Goal: Task Accomplishment & Management: Manage account settings

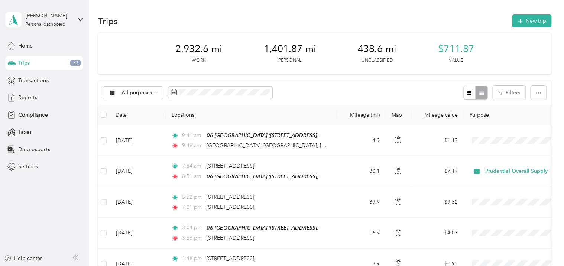
scroll to position [1002, 0]
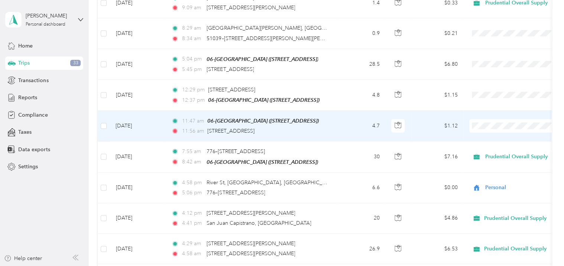
click at [490, 143] on span "Personal" at bounding box center [522, 141] width 69 height 8
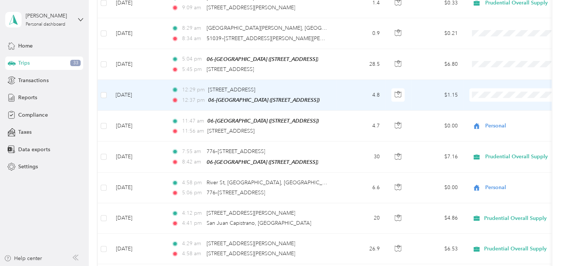
click at [493, 109] on span "Personal" at bounding box center [522, 111] width 69 height 8
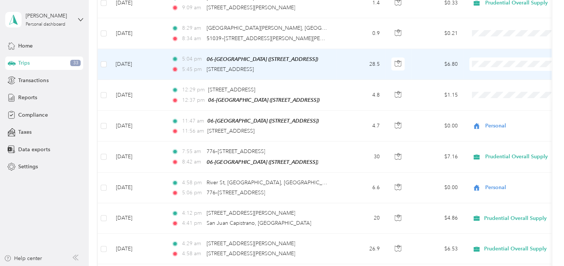
click at [487, 65] on span "Prudential Overall Supply" at bounding box center [516, 66] width 82 height 8
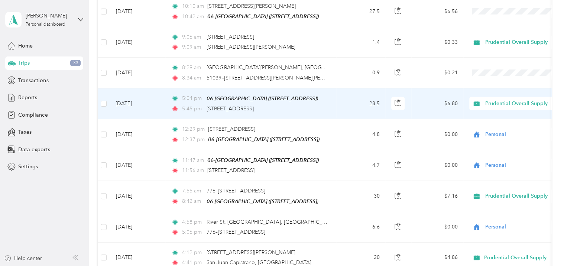
scroll to position [927, 0]
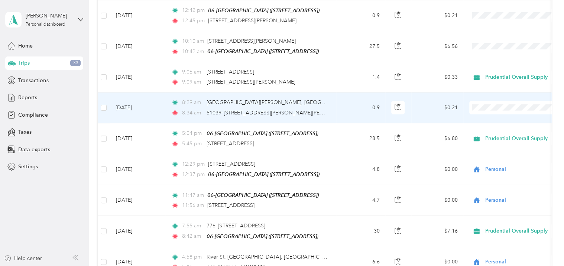
click at [493, 123] on span "Personal" at bounding box center [522, 124] width 69 height 8
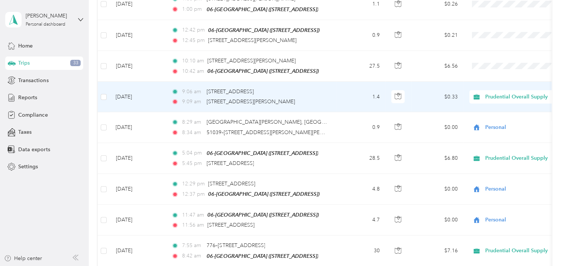
scroll to position [890, 0]
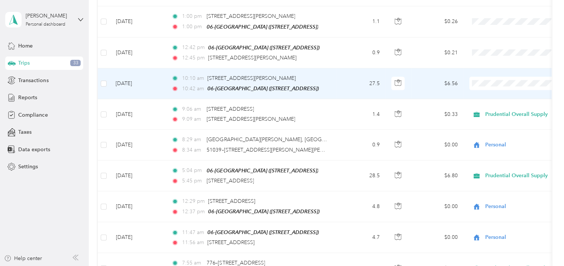
click at [486, 88] on span "Prudential Overall Supply" at bounding box center [516, 87] width 82 height 8
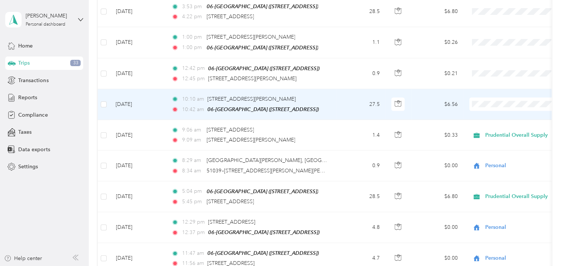
scroll to position [816, 0]
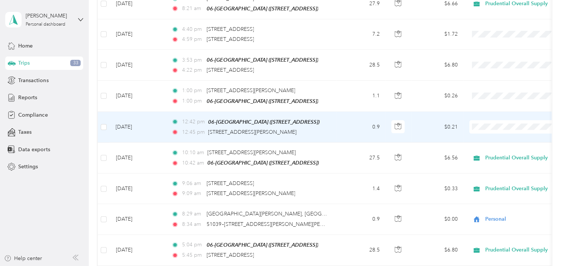
click at [490, 142] on span "Personal" at bounding box center [522, 144] width 69 height 8
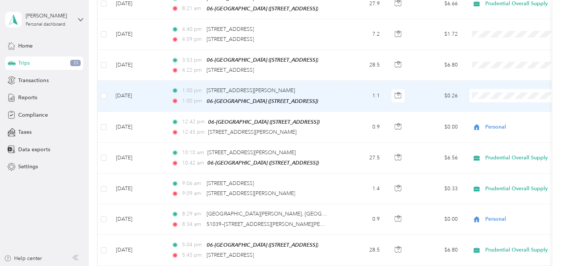
click at [491, 113] on span "Personal" at bounding box center [522, 112] width 69 height 8
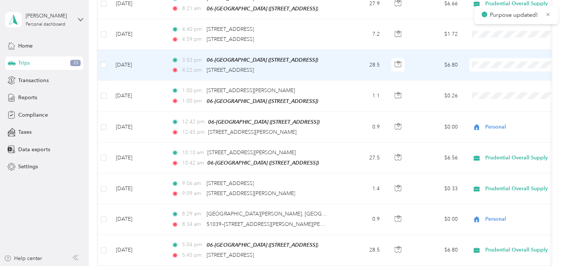
click at [489, 71] on span "Prudential Overall Supply" at bounding box center [522, 69] width 69 height 8
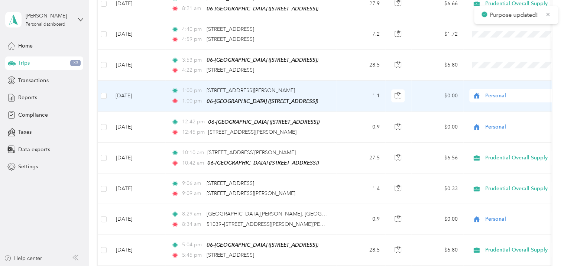
scroll to position [779, 0]
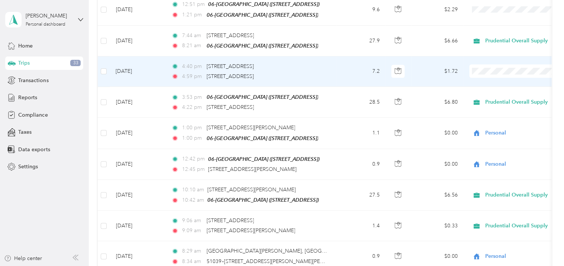
click at [319, 72] on div "4:59 pm [STREET_ADDRESS]" at bounding box center [249, 76] width 156 height 8
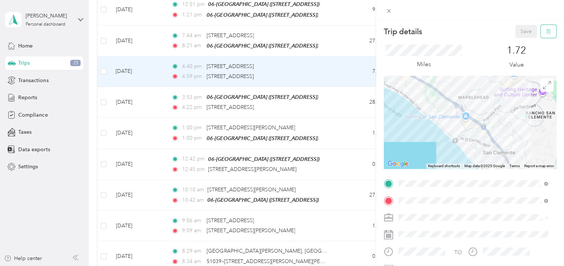
click at [546, 31] on icon "button" at bounding box center [548, 31] width 5 height 5
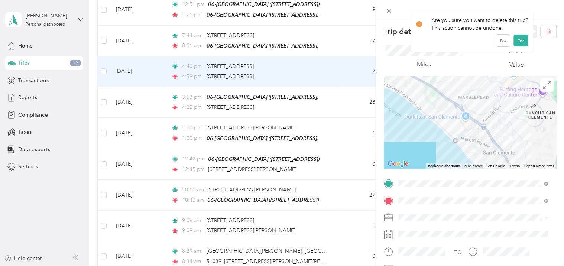
drag, startPoint x: 516, startPoint y: 41, endPoint x: 499, endPoint y: 51, distance: 19.3
click at [516, 40] on button "Yes" at bounding box center [520, 41] width 14 height 12
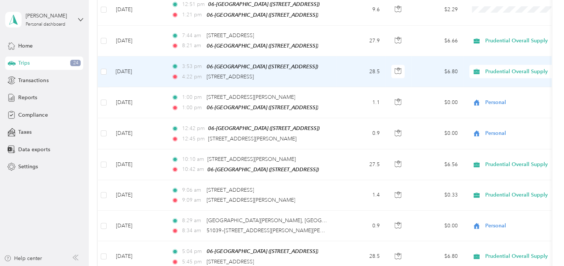
scroll to position [741, 0]
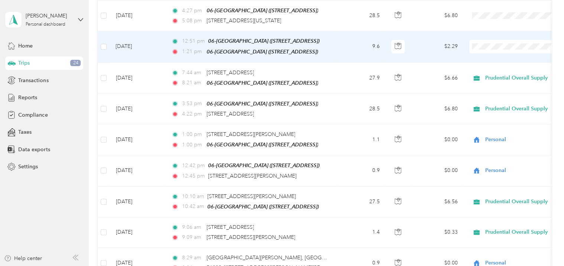
drag, startPoint x: 493, startPoint y: 68, endPoint x: 490, endPoint y: 65, distance: 4.2
click at [493, 68] on span "Personal" at bounding box center [522, 66] width 69 height 8
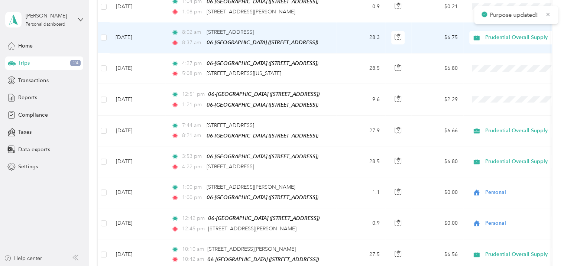
scroll to position [667, 0]
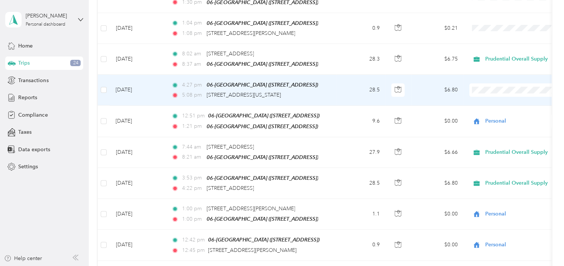
click at [491, 94] on span "Prudential Overall Supply" at bounding box center [522, 96] width 69 height 8
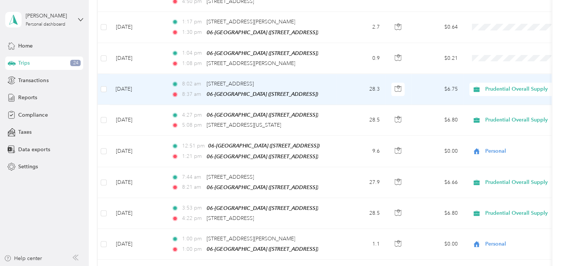
scroll to position [630, 0]
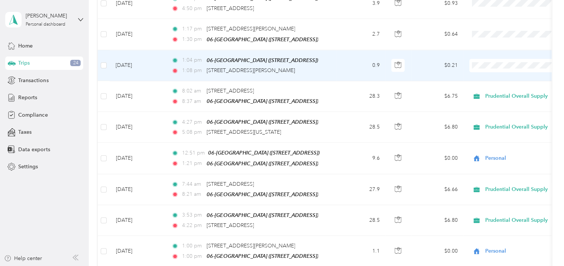
click at [492, 87] on span "Personal" at bounding box center [522, 86] width 69 height 8
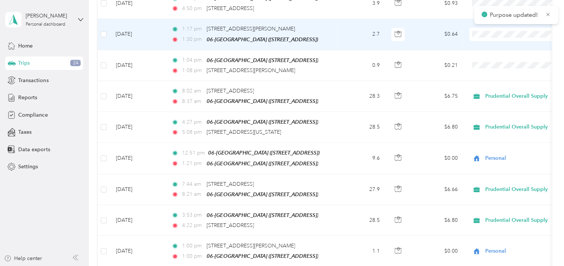
click at [487, 33] on span at bounding box center [515, 33] width 92 height 13
click at [492, 53] on span "Personal" at bounding box center [522, 55] width 69 height 8
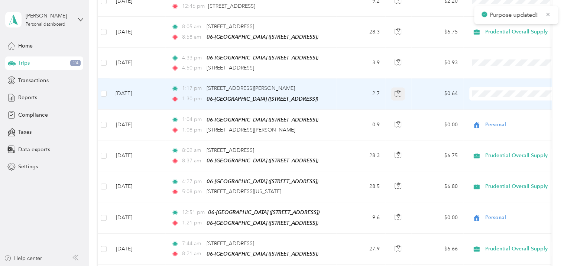
scroll to position [556, 0]
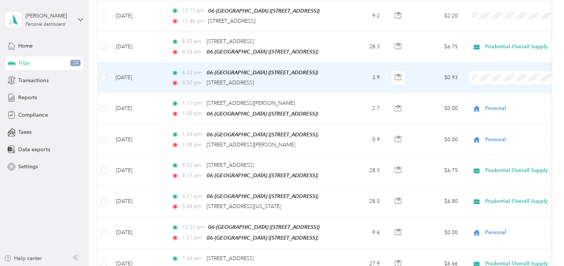
click at [493, 97] on span "Personal" at bounding box center [522, 99] width 69 height 8
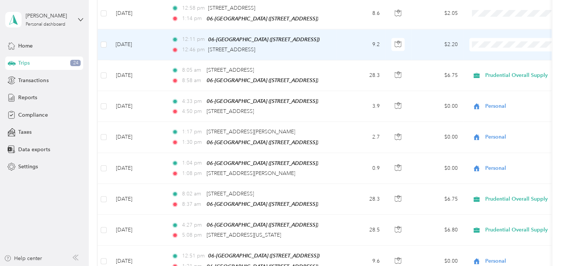
scroll to position [481, 0]
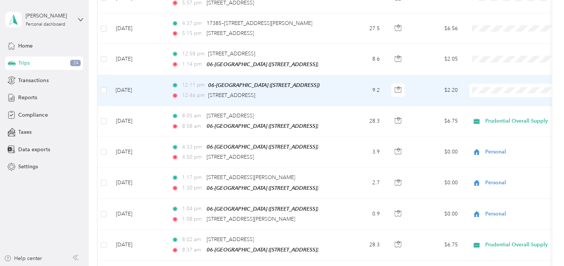
click at [494, 98] on span "Prudential Overall Supply" at bounding box center [522, 99] width 69 height 8
click at [490, 86] on span "Prudential Overall Supply" at bounding box center [519, 90] width 68 height 8
click at [499, 111] on span "Personal" at bounding box center [524, 112] width 72 height 8
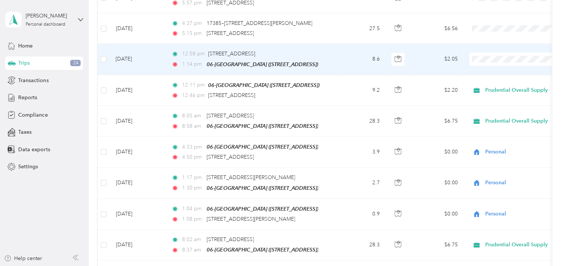
click at [498, 83] on span "Personal" at bounding box center [522, 82] width 69 height 8
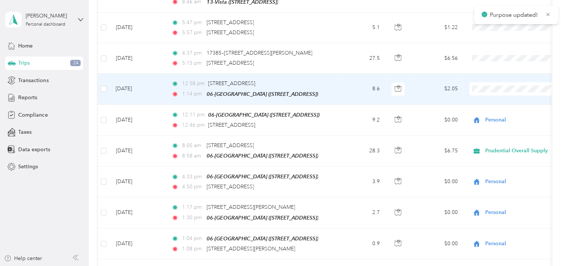
scroll to position [444, 0]
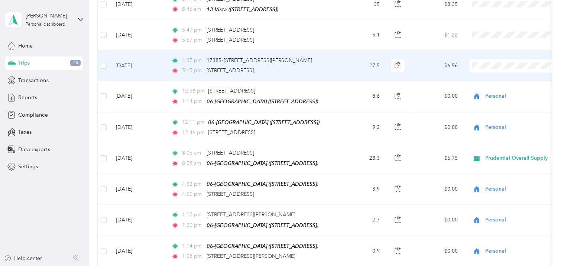
click at [493, 74] on span "Prudential Overall Supply" at bounding box center [522, 76] width 69 height 8
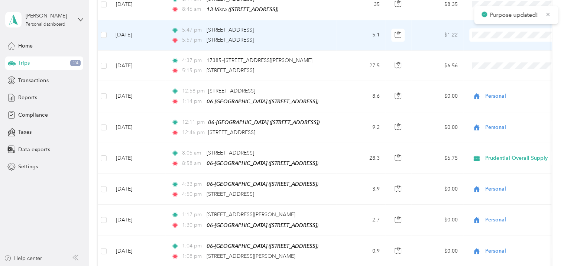
click at [494, 59] on span "Personal" at bounding box center [522, 58] width 69 height 8
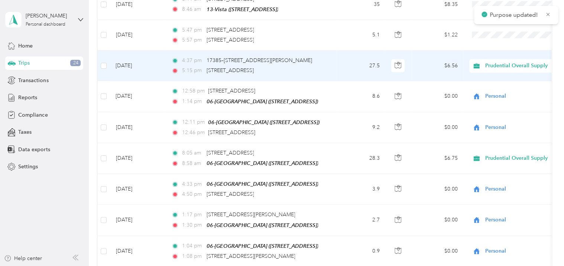
scroll to position [370, 0]
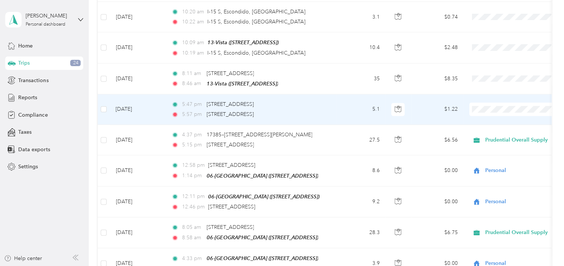
click at [490, 133] on li "Personal" at bounding box center [516, 132] width 92 height 13
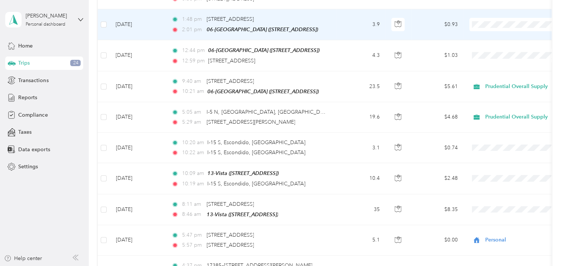
scroll to position [221, 0]
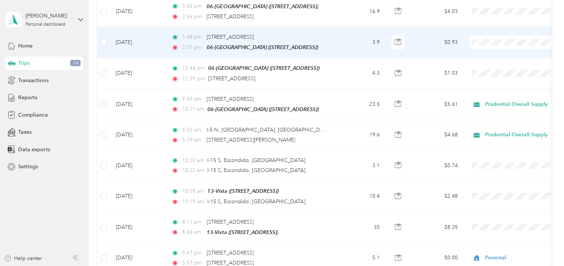
click at [493, 64] on span "Personal" at bounding box center [522, 68] width 69 height 8
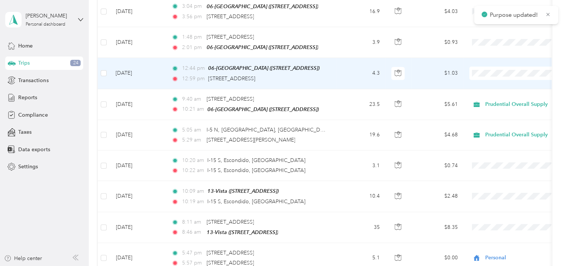
click at [494, 98] on span "Personal" at bounding box center [522, 98] width 69 height 8
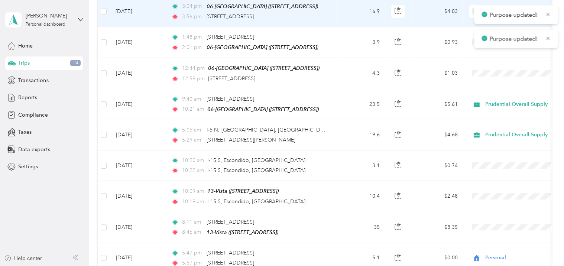
scroll to position [147, 0]
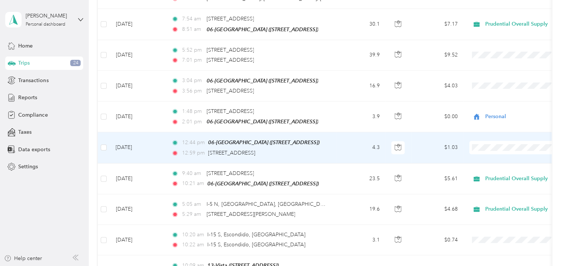
click at [493, 176] on li "Personal" at bounding box center [516, 172] width 92 height 13
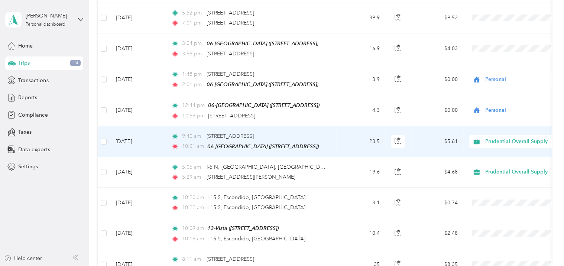
scroll to position [221, 0]
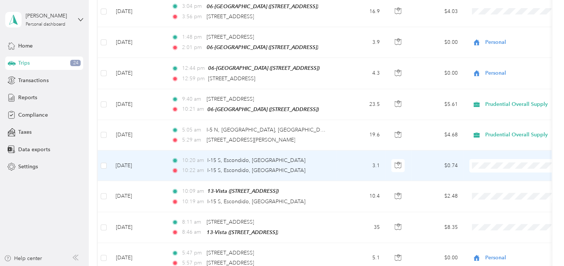
click at [493, 175] on span "Prudential Overall Supply" at bounding box center [522, 176] width 69 height 8
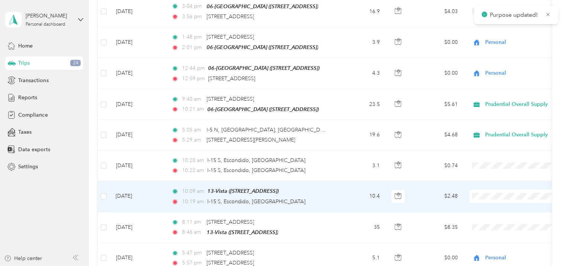
click at [490, 205] on span "Prudential Overall Supply" at bounding box center [522, 207] width 69 height 8
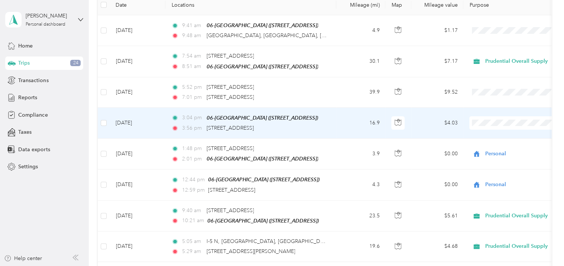
scroll to position [73, 0]
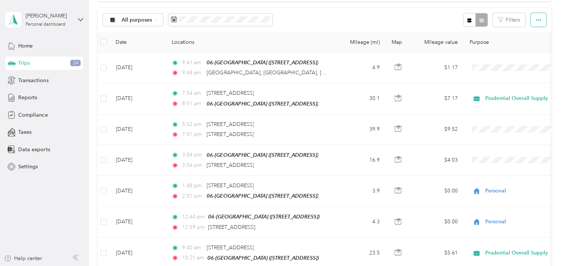
click at [536, 21] on icon "button" at bounding box center [538, 19] width 5 height 5
click at [424, 17] on div "All purposes Filters" at bounding box center [324, 20] width 453 height 24
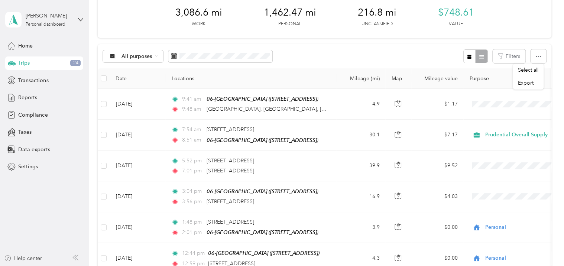
scroll to position [0, 0]
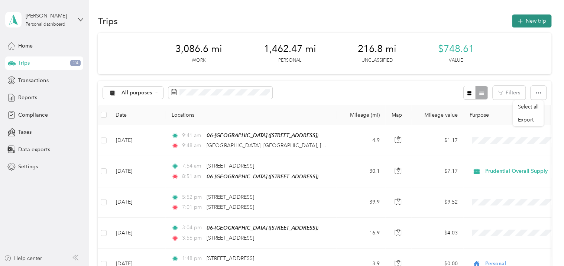
click at [533, 22] on button "New trip" at bounding box center [531, 20] width 39 height 13
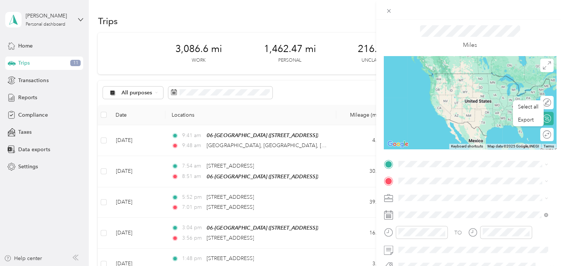
scroll to position [37, 0]
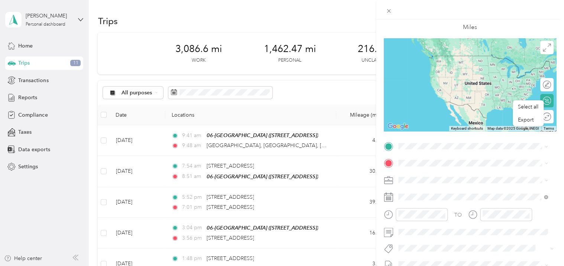
click at [392, 195] on icon at bounding box center [388, 195] width 9 height 0
click at [391, 197] on icon at bounding box center [388, 196] width 9 height 9
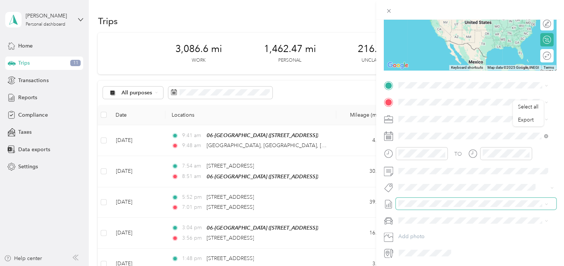
scroll to position [111, 0]
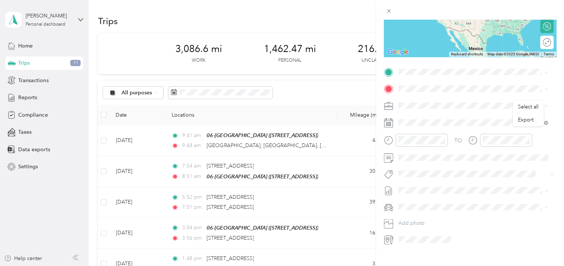
click at [389, 123] on icon at bounding box center [388, 122] width 9 height 9
click at [389, 123] on rect at bounding box center [389, 122] width 1 height 1
click at [413, 128] on div "TO Add photo" at bounding box center [470, 155] width 172 height 179
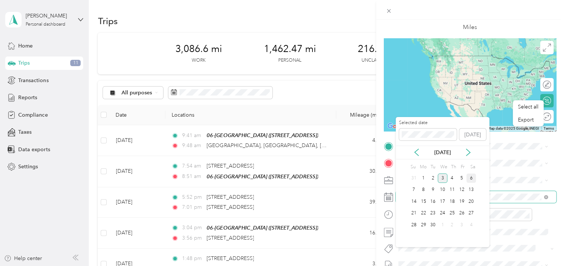
scroll to position [123, 0]
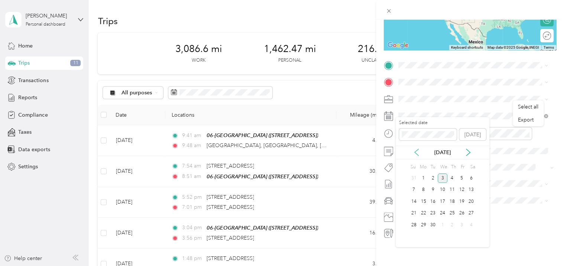
click at [419, 152] on icon at bounding box center [416, 152] width 7 height 7
click at [450, 224] on div "28" at bounding box center [452, 224] width 10 height 9
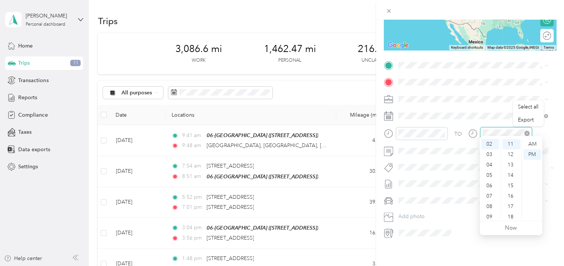
scroll to position [45, 0]
click at [437, 99] on span "[STREET_ADDRESS]" at bounding box center [435, 100] width 47 height 6
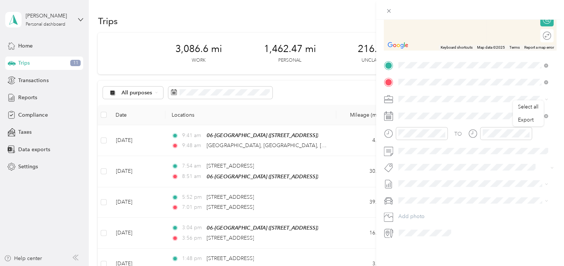
click at [351, 68] on div "New Trip Save This trip cannot be edited because it is either under review, app…" at bounding box center [282, 133] width 564 height 266
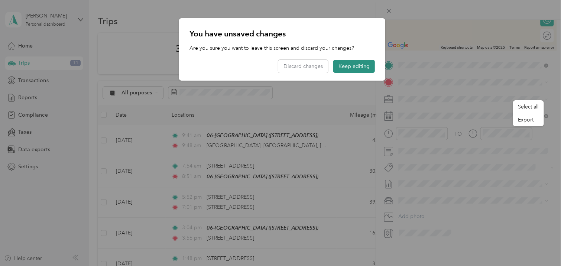
click at [364, 67] on button "Keep editing" at bounding box center [354, 66] width 42 height 13
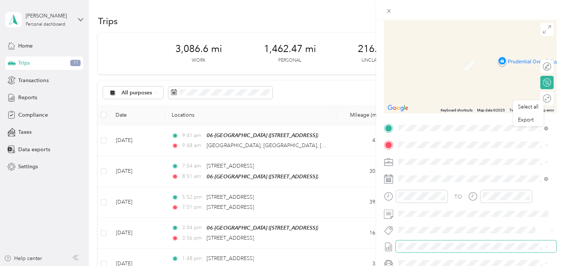
scroll to position [0, 0]
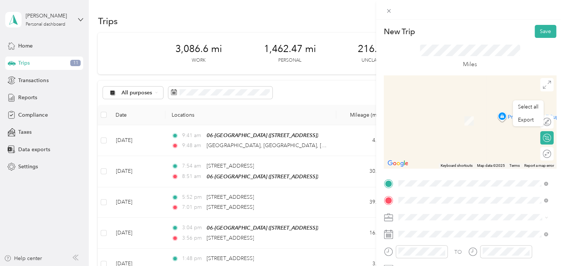
click at [493, 220] on span at bounding box center [476, 217] width 160 height 12
click at [541, 31] on button "Save" at bounding box center [546, 31] width 22 height 13
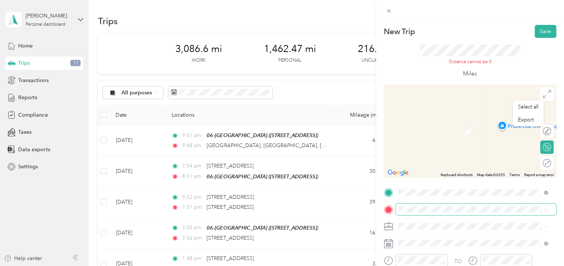
click at [418, 204] on span at bounding box center [476, 210] width 160 height 12
click at [510, 64] on div "Distance cannot be 0" at bounding box center [470, 62] width 100 height 7
click at [484, 230] on span at bounding box center [476, 226] width 160 height 12
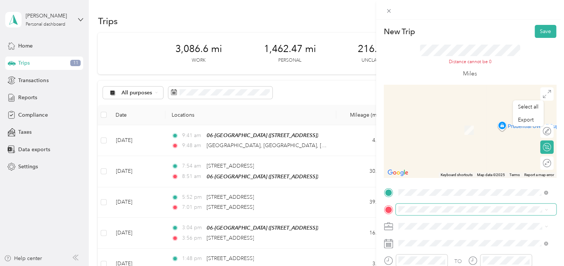
click at [441, 205] on span at bounding box center [476, 210] width 160 height 12
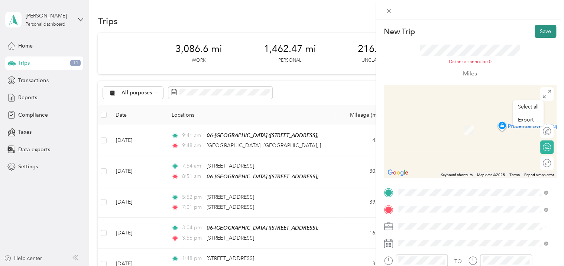
click at [538, 31] on button "Save" at bounding box center [546, 31] width 22 height 13
click at [388, 208] on icon at bounding box center [388, 210] width 7 height 7
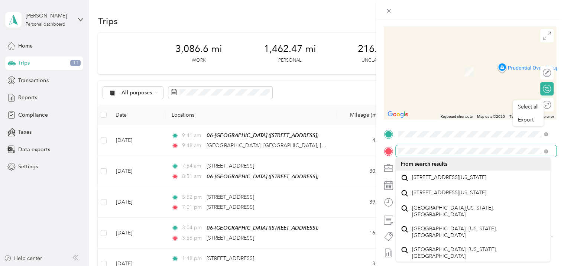
scroll to position [0, 6]
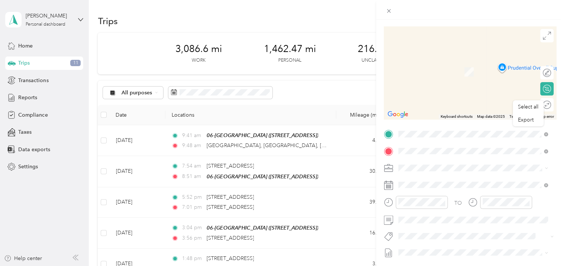
click at [528, 16] on div at bounding box center [470, 10] width 188 height 20
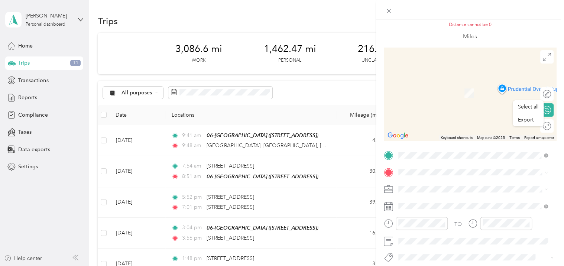
scroll to position [0, 0]
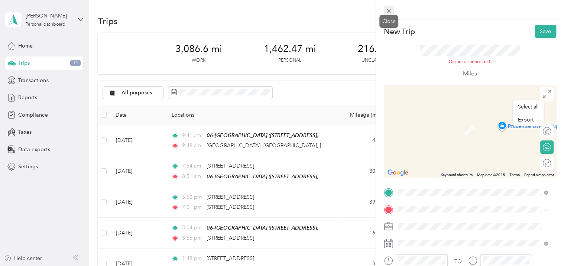
click at [388, 11] on icon at bounding box center [389, 11] width 6 height 6
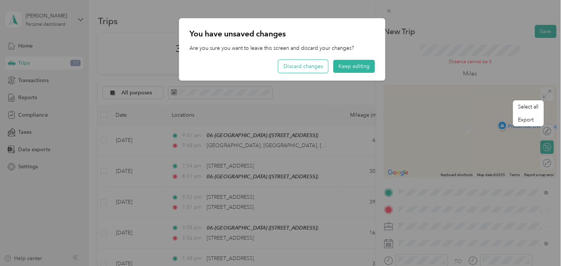
click at [305, 64] on button "Discard changes" at bounding box center [303, 66] width 50 height 13
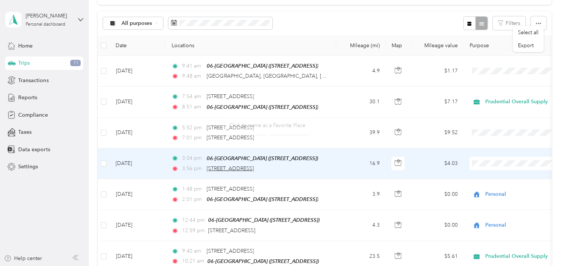
scroll to position [74, 0]
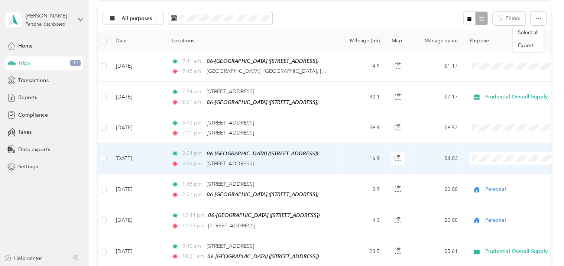
click at [338, 160] on td "16.9" at bounding box center [360, 158] width 49 height 31
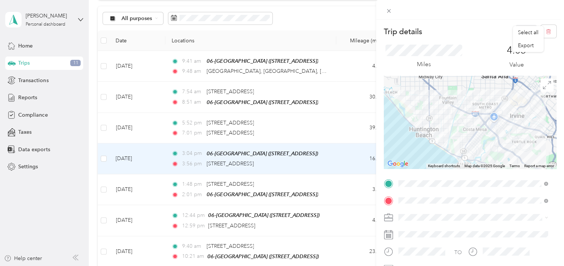
click at [476, 43] on div "Miles 4.03 Value" at bounding box center [470, 57] width 172 height 38
click at [549, 30] on button "button" at bounding box center [549, 31] width 16 height 13
click at [522, 40] on button "Yes" at bounding box center [520, 41] width 14 height 12
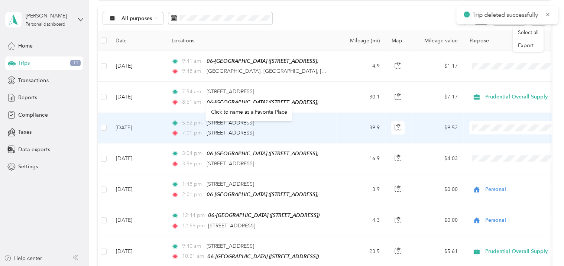
click at [335, 138] on td "5:52 pm [STREET_ADDRESS] 7:01 pm [STREET_ADDRESS]" at bounding box center [250, 128] width 171 height 30
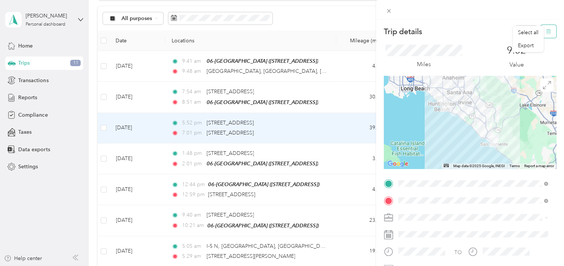
click at [548, 30] on button "button" at bounding box center [549, 31] width 16 height 13
click at [517, 38] on button "Yes" at bounding box center [520, 41] width 14 height 12
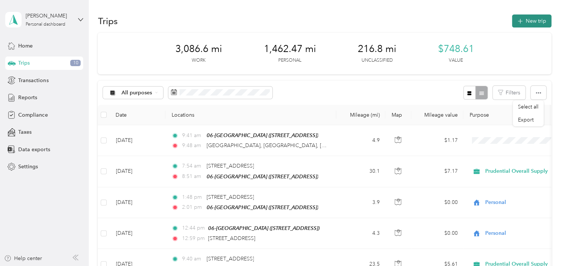
click at [530, 20] on button "New trip" at bounding box center [531, 20] width 39 height 13
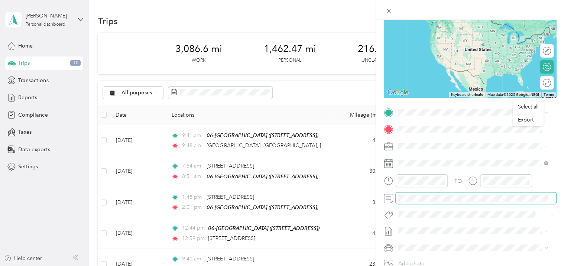
scroll to position [74, 0]
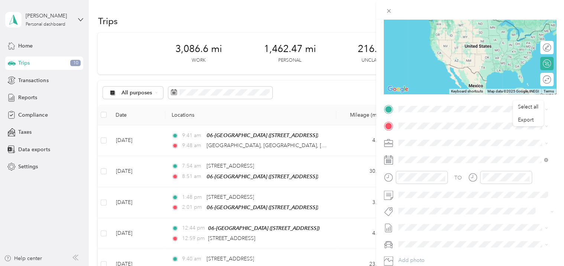
click at [392, 163] on icon at bounding box center [388, 160] width 9 height 8
click at [409, 163] on span at bounding box center [476, 160] width 160 height 12
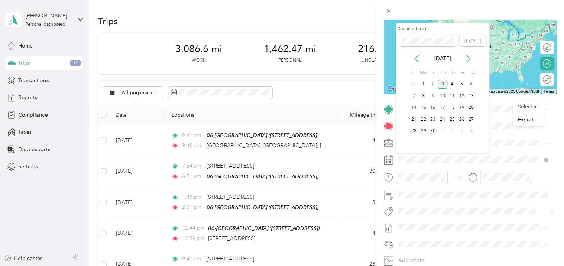
click at [467, 58] on icon at bounding box center [467, 58] width 7 height 7
click at [418, 57] on icon at bounding box center [416, 58] width 7 height 7
click at [418, 58] on icon at bounding box center [416, 58] width 7 height 7
click at [469, 60] on icon at bounding box center [467, 58] width 7 height 7
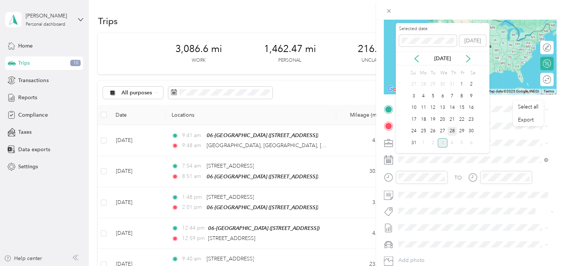
click at [455, 129] on div "28" at bounding box center [452, 131] width 10 height 9
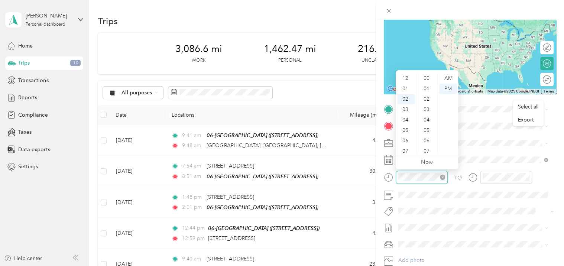
scroll to position [21, 0]
click at [406, 108] on div "05" at bounding box center [406, 109] width 18 height 10
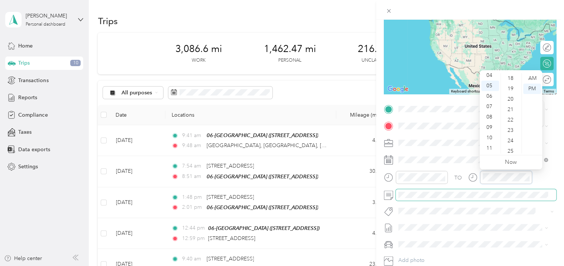
scroll to position [544, 0]
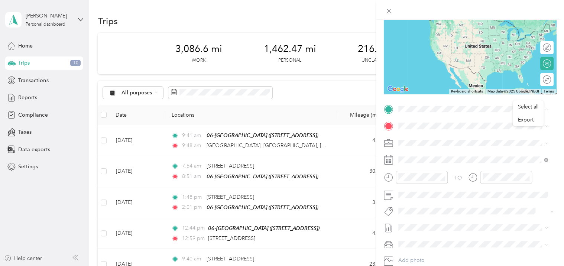
click at [459, 146] on span "[STREET_ADDRESS]" at bounding box center [435, 149] width 47 height 6
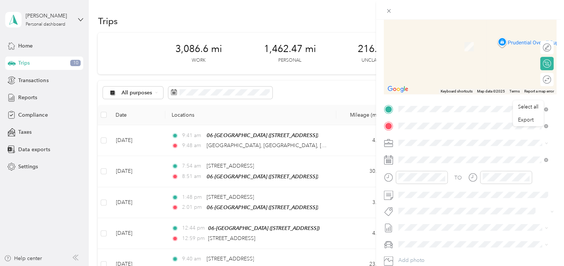
click at [447, 153] on span "[STREET_ADDRESS][US_STATE]" at bounding box center [449, 152] width 74 height 7
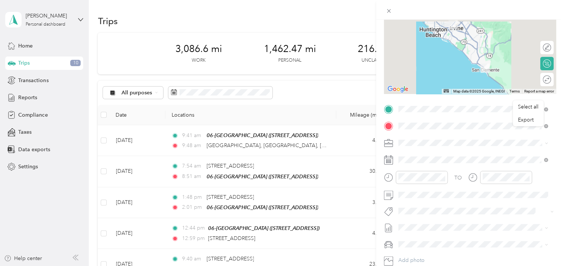
click at [447, 152] on span "[STREET_ADDRESS][US_STATE]" at bounding box center [449, 148] width 74 height 7
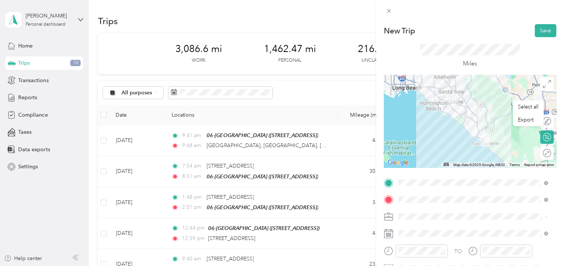
scroll to position [0, 0]
click at [538, 32] on button "Save" at bounding box center [546, 31] width 22 height 13
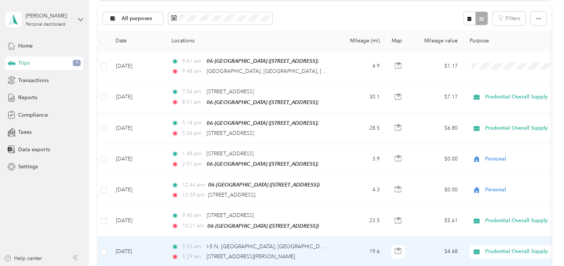
scroll to position [260, 0]
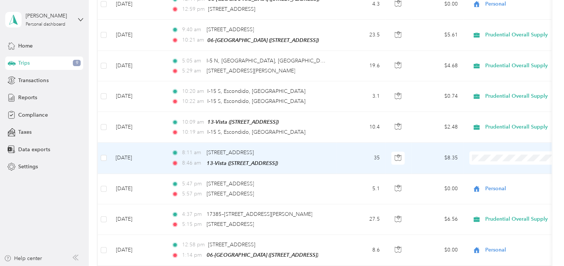
click at [500, 184] on li "Personal" at bounding box center [516, 179] width 92 height 13
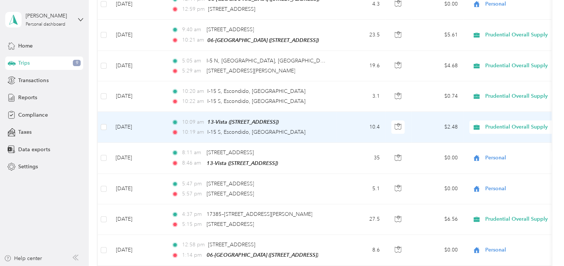
click at [497, 123] on span "Prudential Overall Supply" at bounding box center [519, 127] width 68 height 8
click at [506, 153] on li "Personal" at bounding box center [517, 149] width 95 height 13
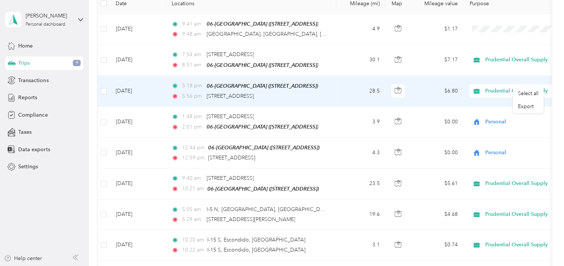
scroll to position [0, 0]
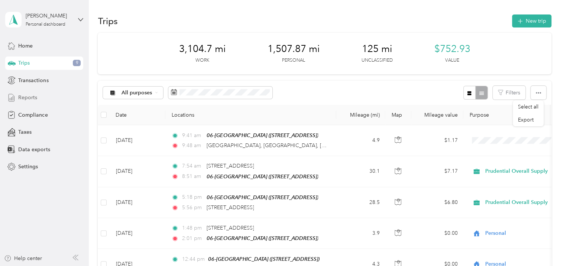
click at [27, 97] on span "Reports" at bounding box center [27, 98] width 19 height 8
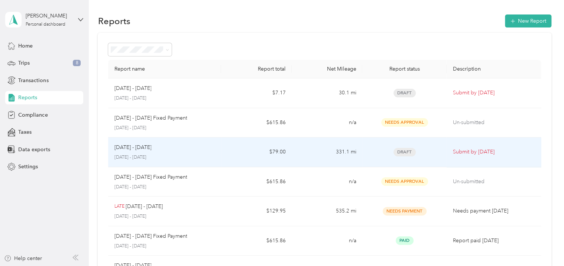
click at [217, 150] on td "[DATE] - [DATE] [DATE] - [DATE]" at bounding box center [164, 152] width 113 height 30
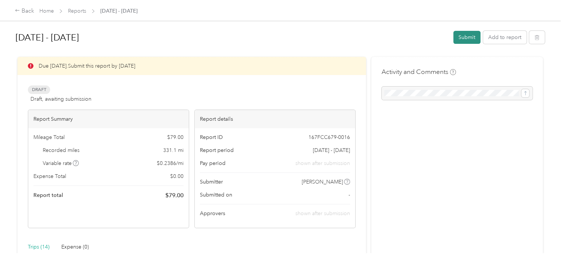
click at [463, 35] on button "Submit" at bounding box center [466, 37] width 27 height 13
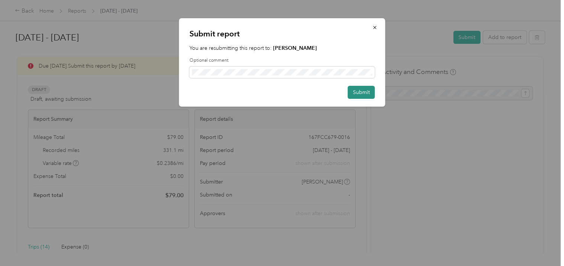
click at [363, 92] on button "Submit" at bounding box center [361, 92] width 27 height 13
